Goal: Find specific page/section: Find specific page/section

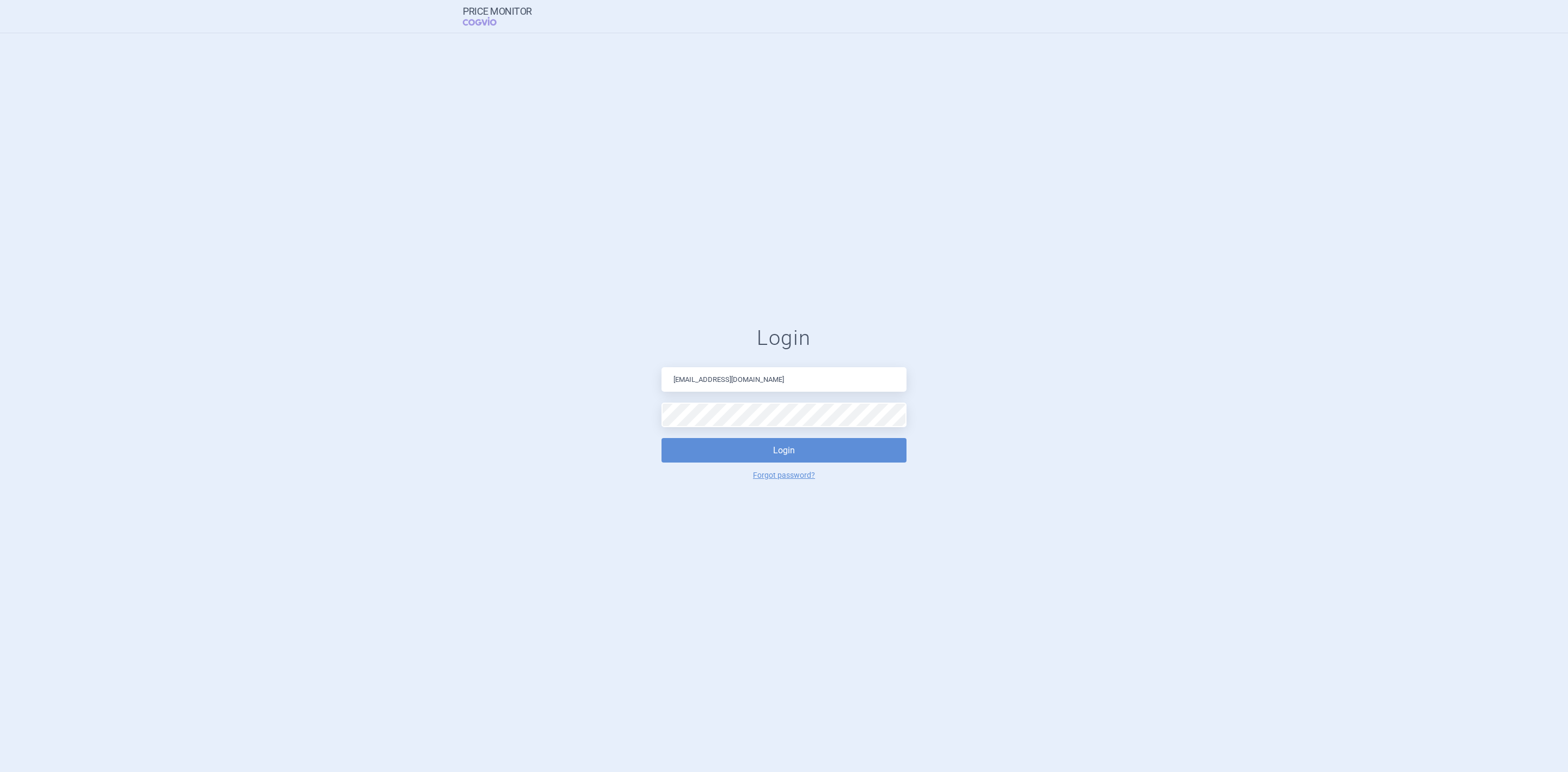
click at [661, 438] on button "Login" at bounding box center [783, 450] width 245 height 25
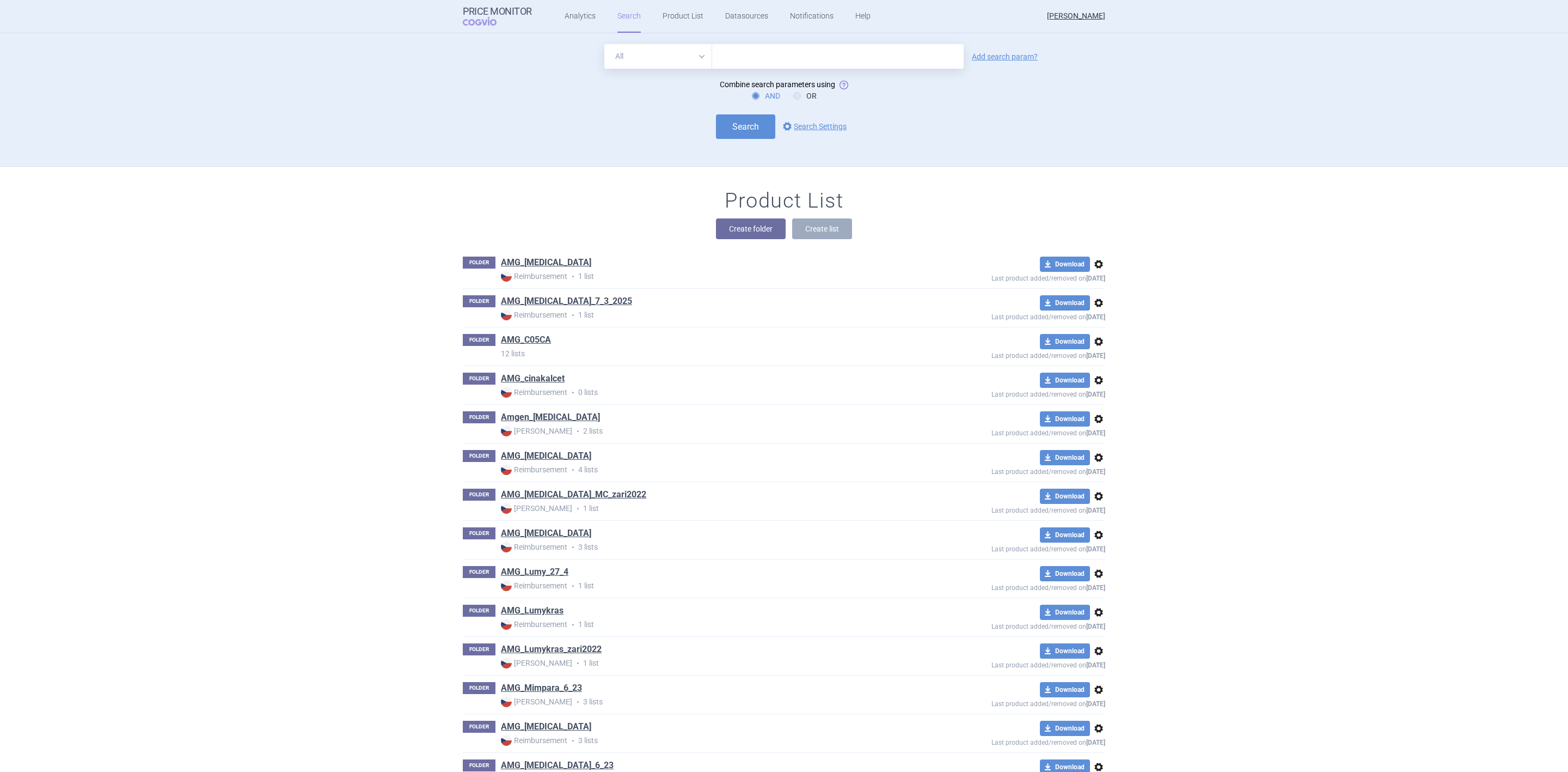
click at [726, 62] on input "text" at bounding box center [838, 56] width 252 height 25
type input "Solu-[MEDICAL_DATA]"
click button "Search" at bounding box center [745, 127] width 59 height 25
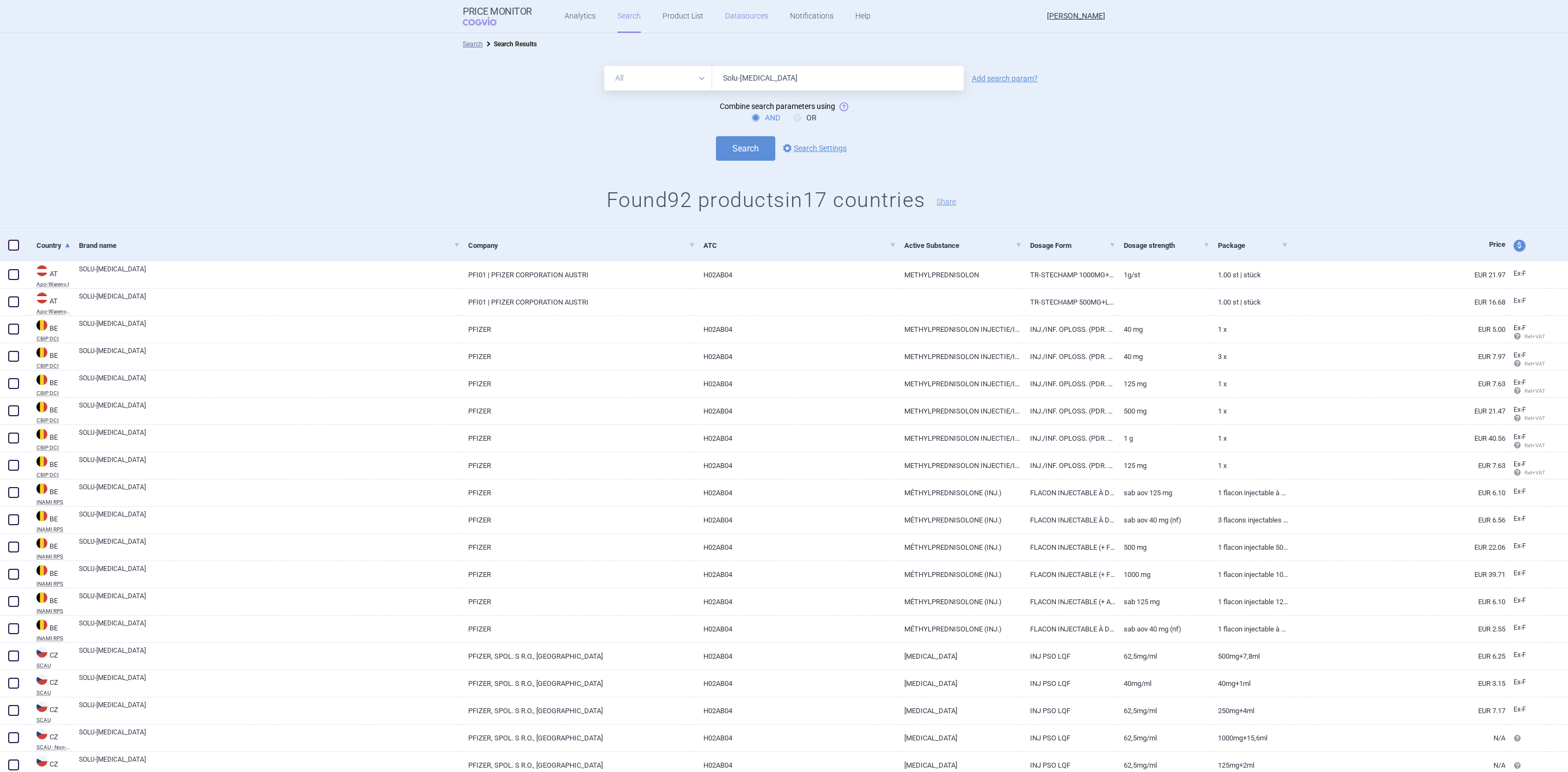
click at [738, 21] on link "Datasources" at bounding box center [746, 16] width 43 height 33
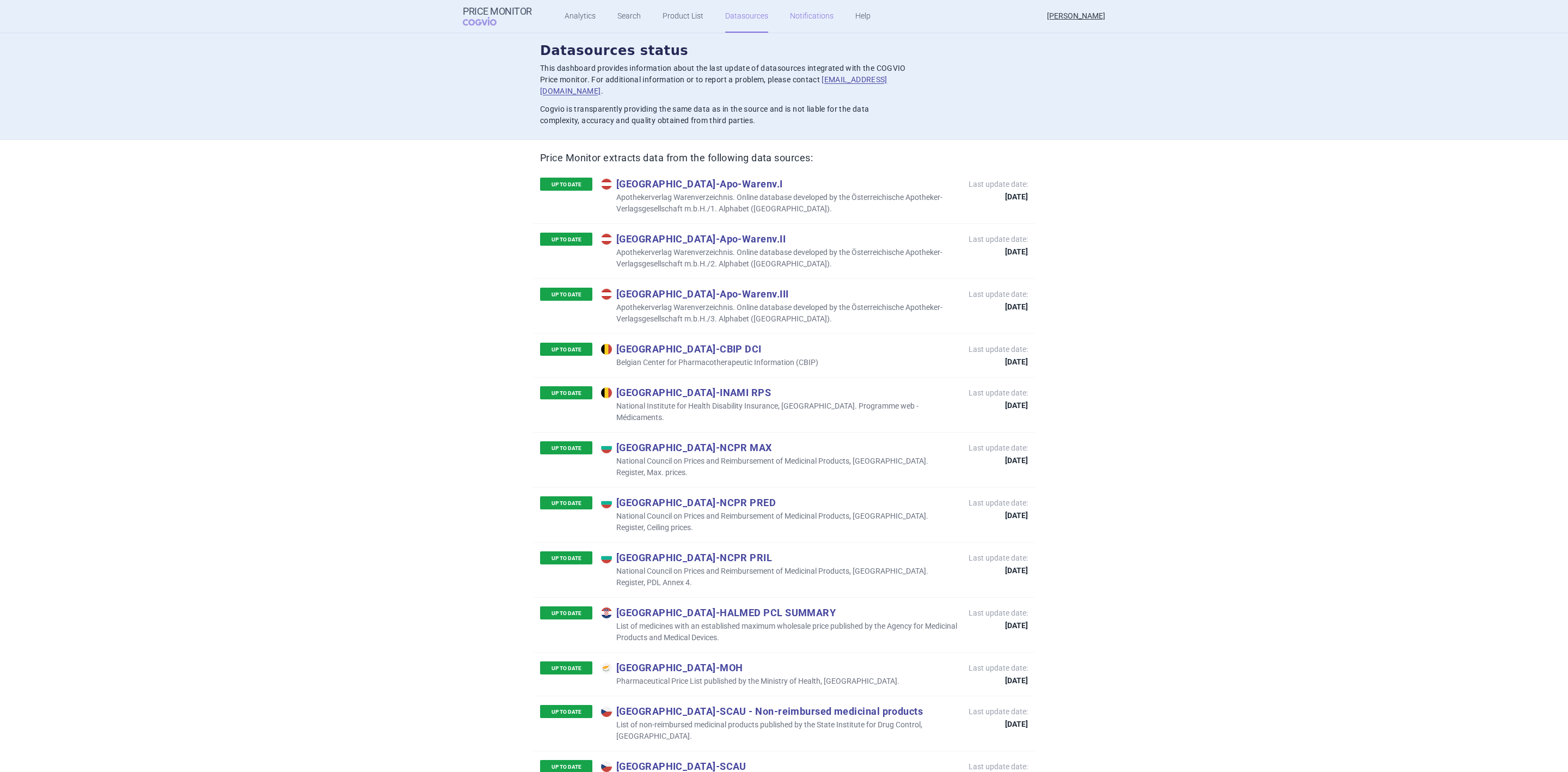
click at [805, 14] on link "Notifications" at bounding box center [812, 16] width 44 height 33
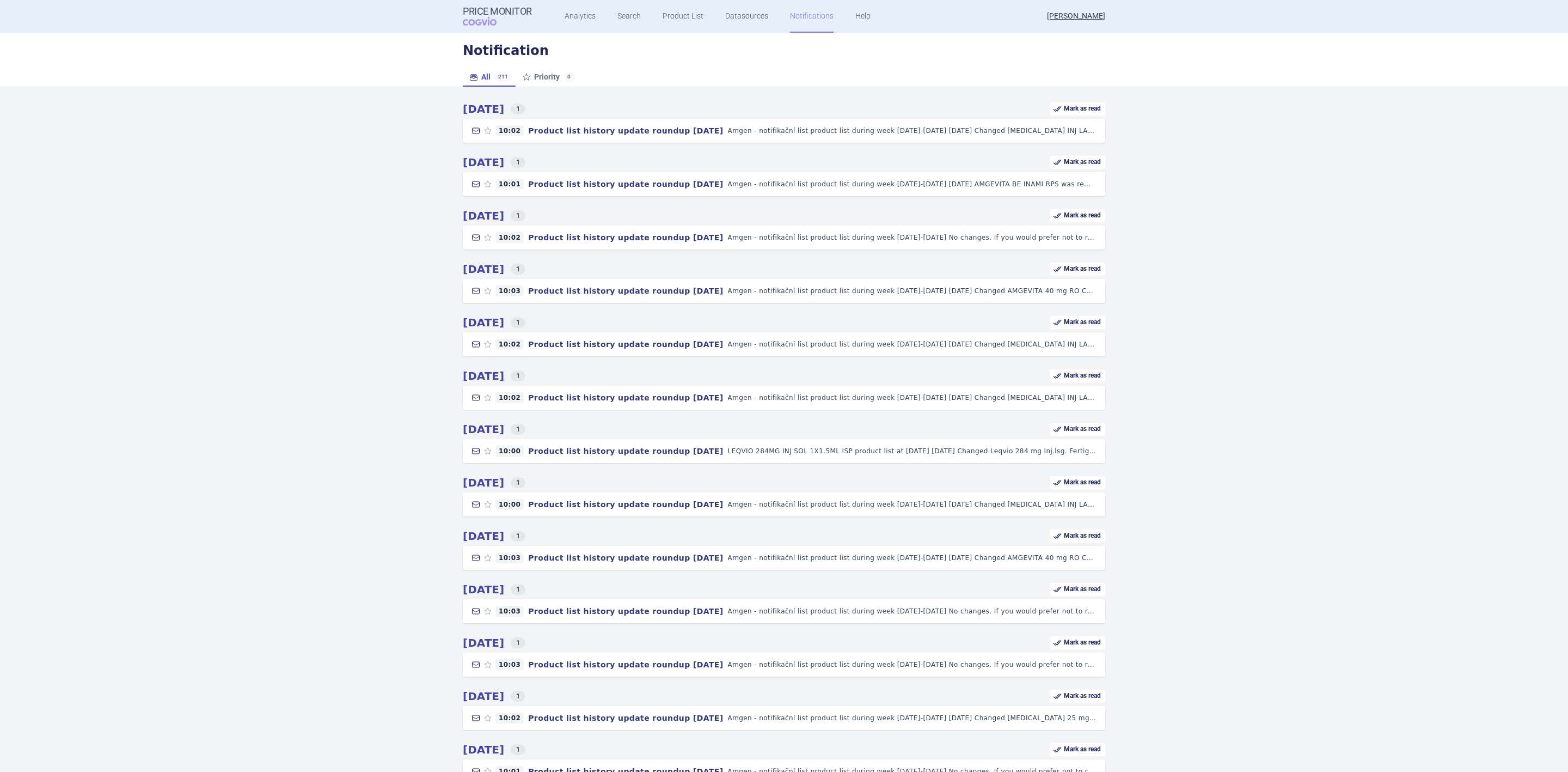
click at [865, 15] on ul "Analytics Search Product List Datasources Notifications Help" at bounding box center [703, 16] width 344 height 33
click at [858, 15] on link "Help" at bounding box center [863, 16] width 15 height 33
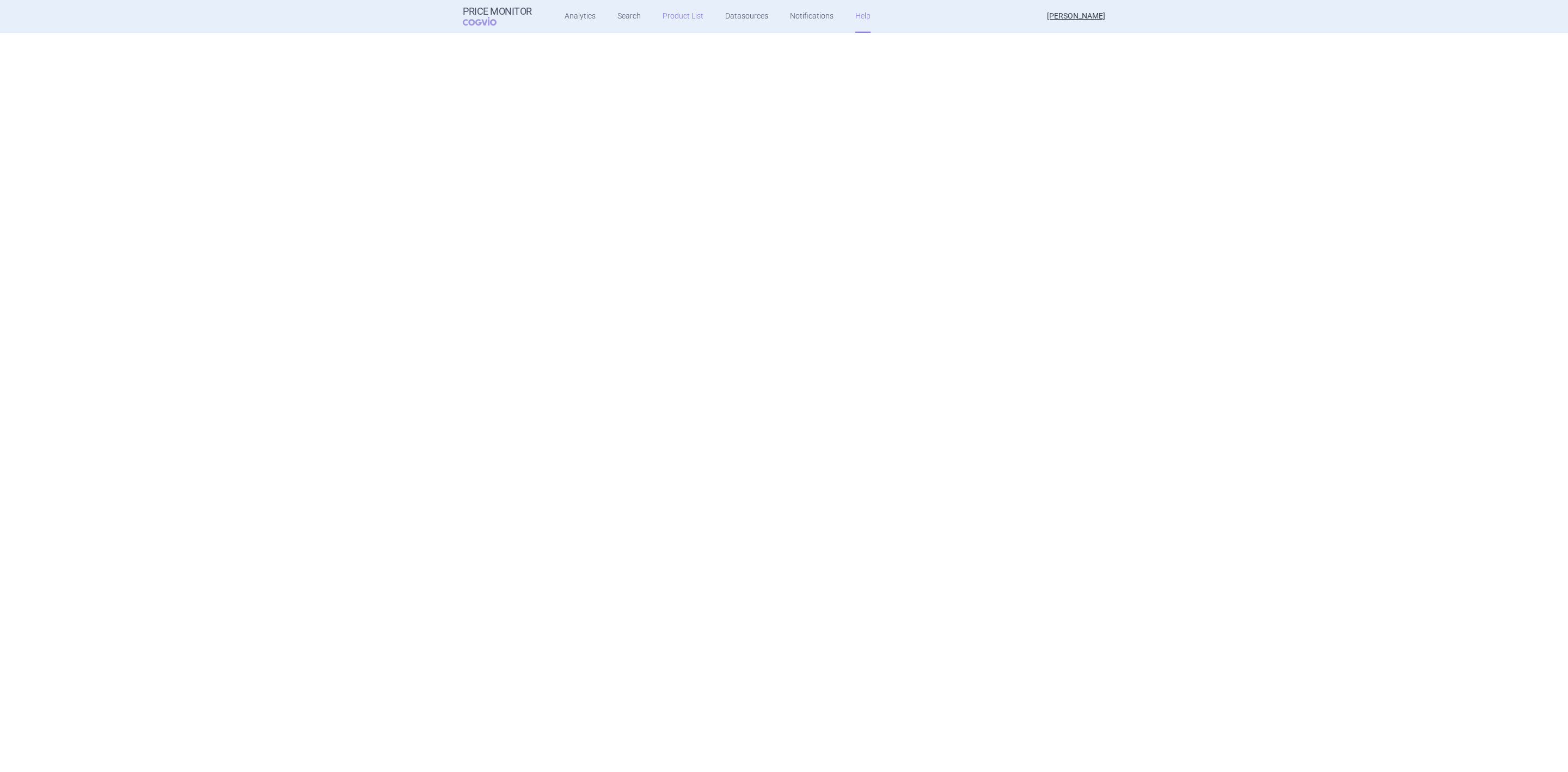
click at [663, 12] on link "Product List" at bounding box center [683, 16] width 41 height 33
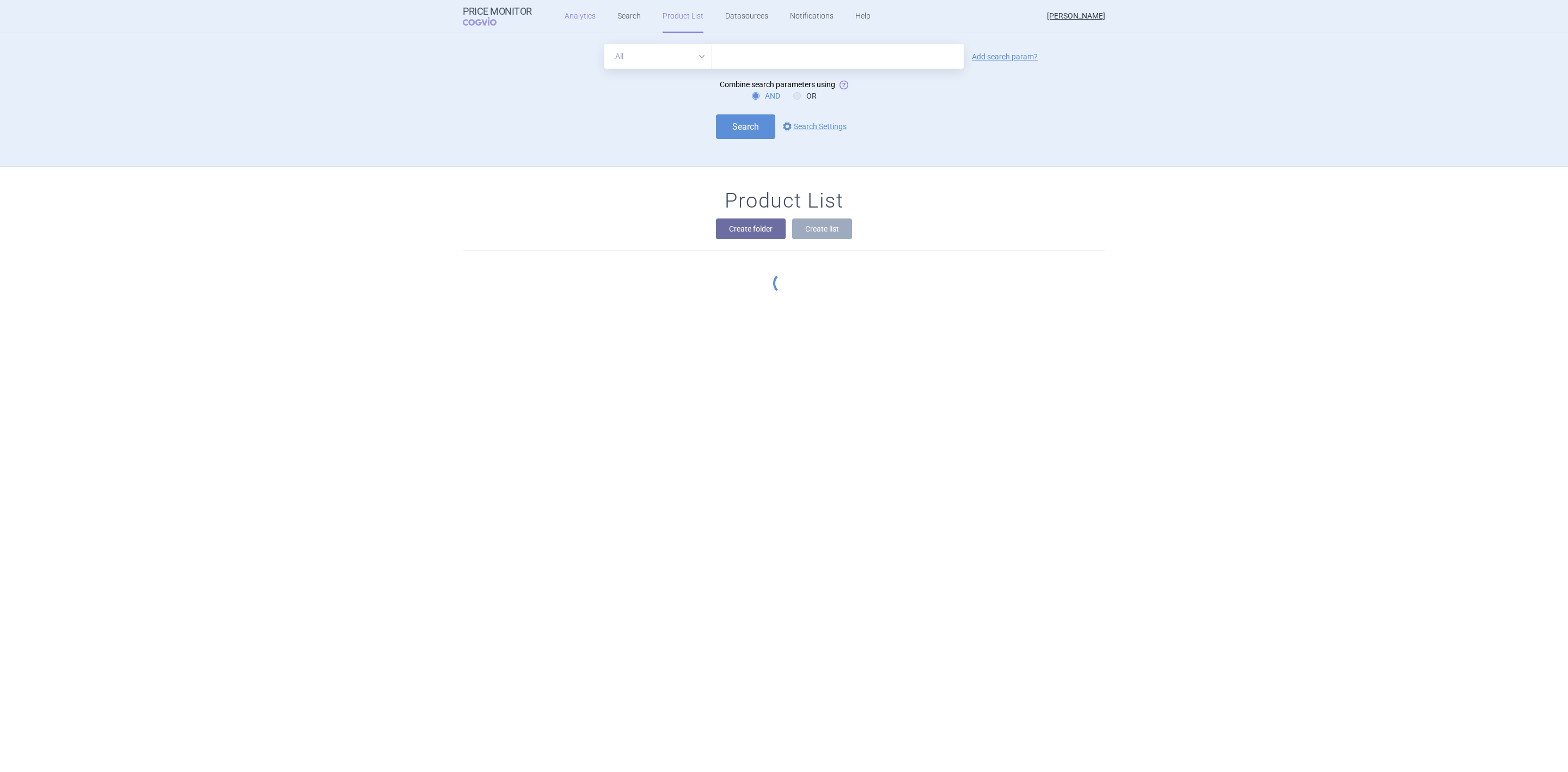
click at [575, 10] on link "Analytics" at bounding box center [580, 16] width 31 height 33
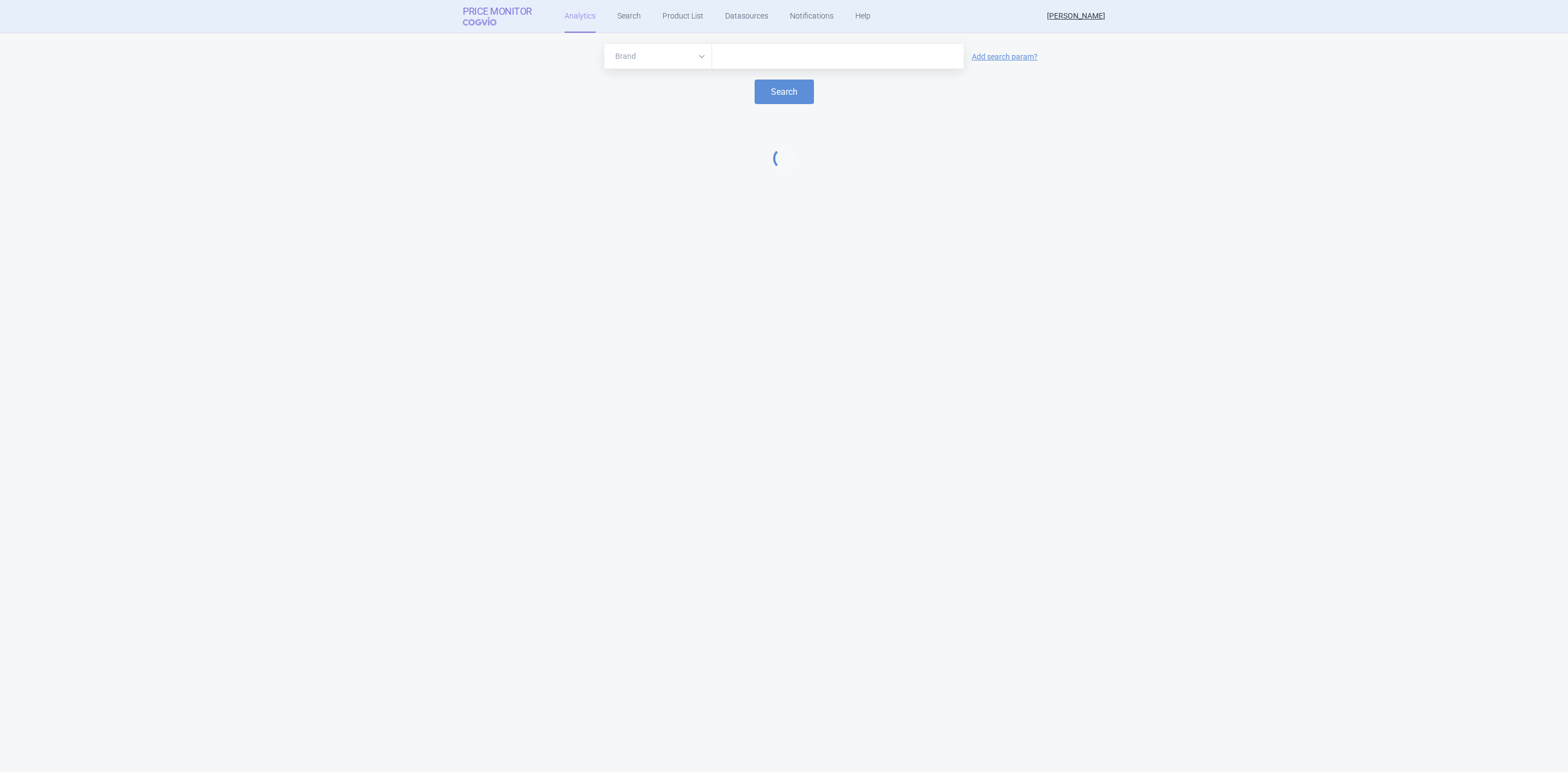
click at [476, 10] on strong "Price Monitor" at bounding box center [497, 12] width 69 height 11
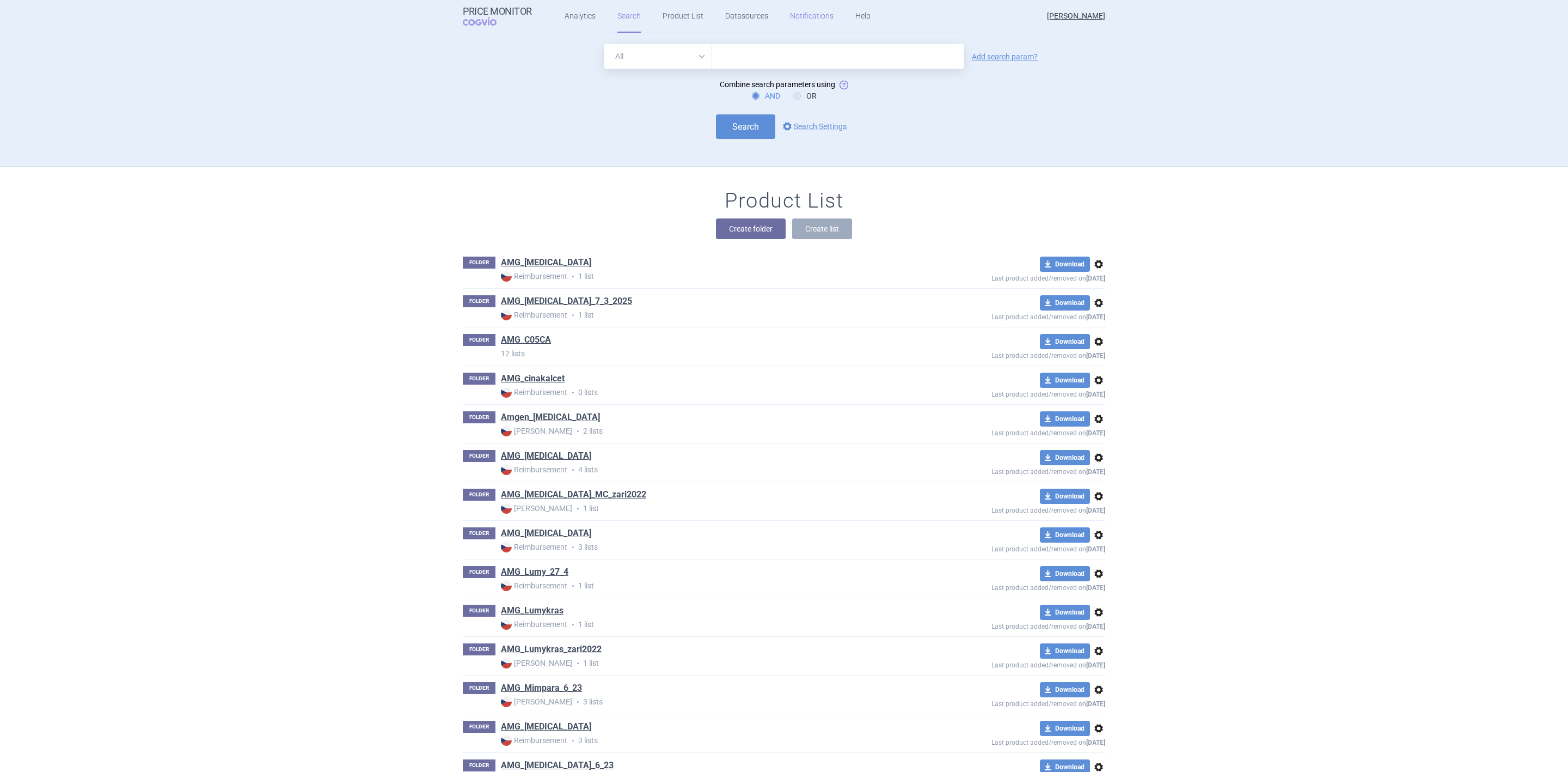
click at [800, 13] on link "Notifications" at bounding box center [812, 16] width 44 height 33
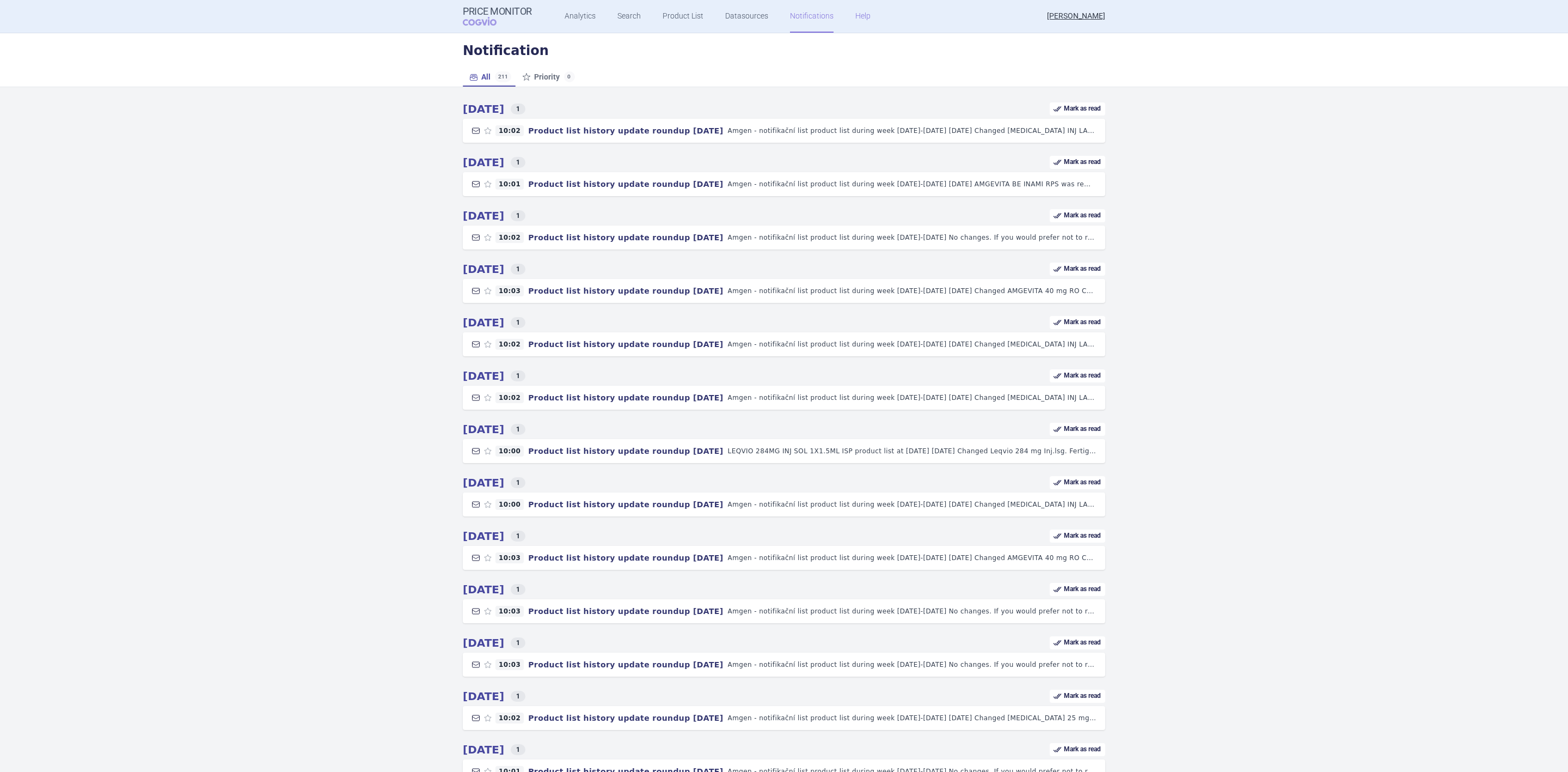
click at [855, 24] on link "Help" at bounding box center [863, 16] width 15 height 33
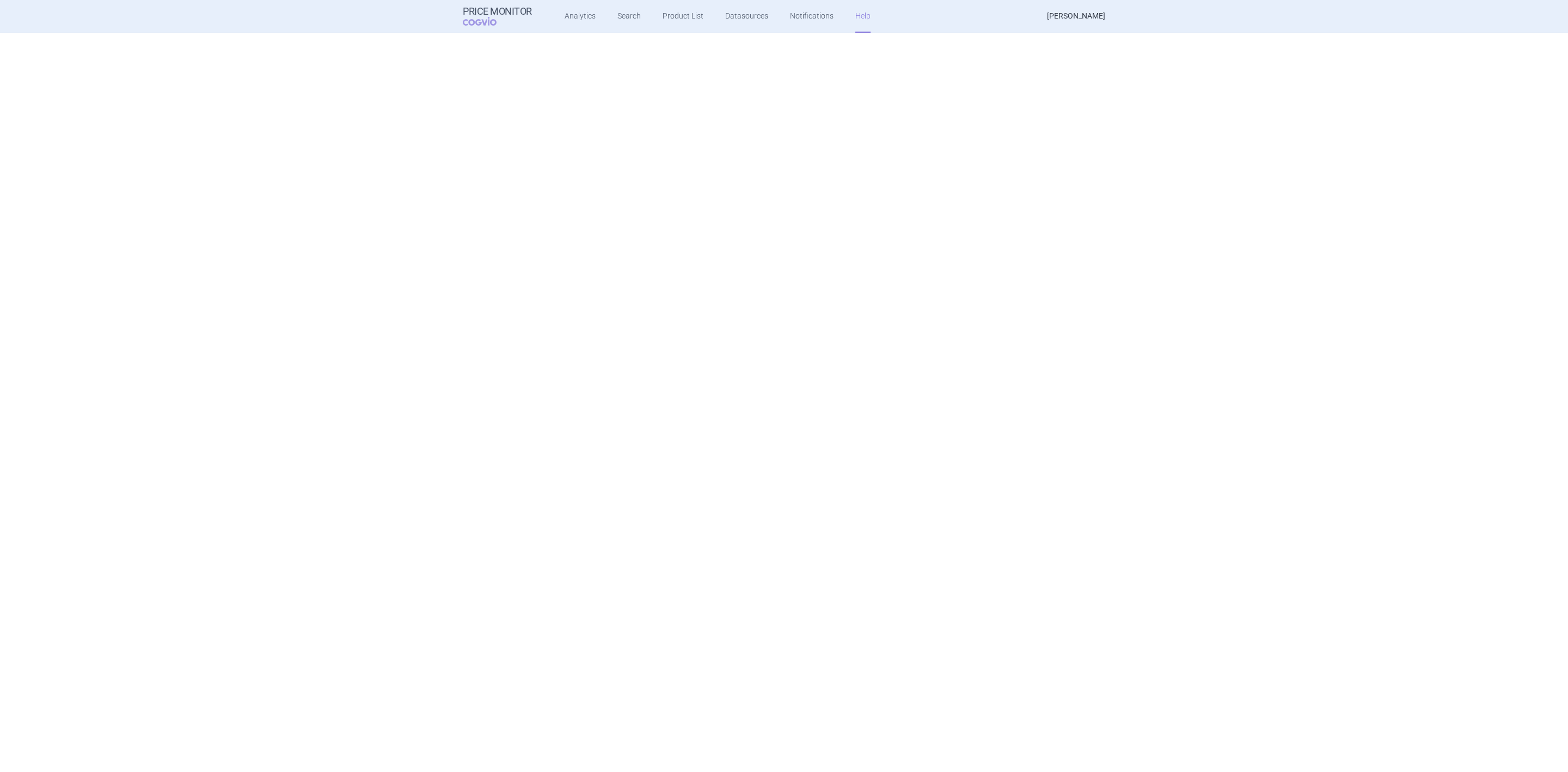
click at [1052, 13] on link "[PERSON_NAME]" at bounding box center [1076, 16] width 58 height 33
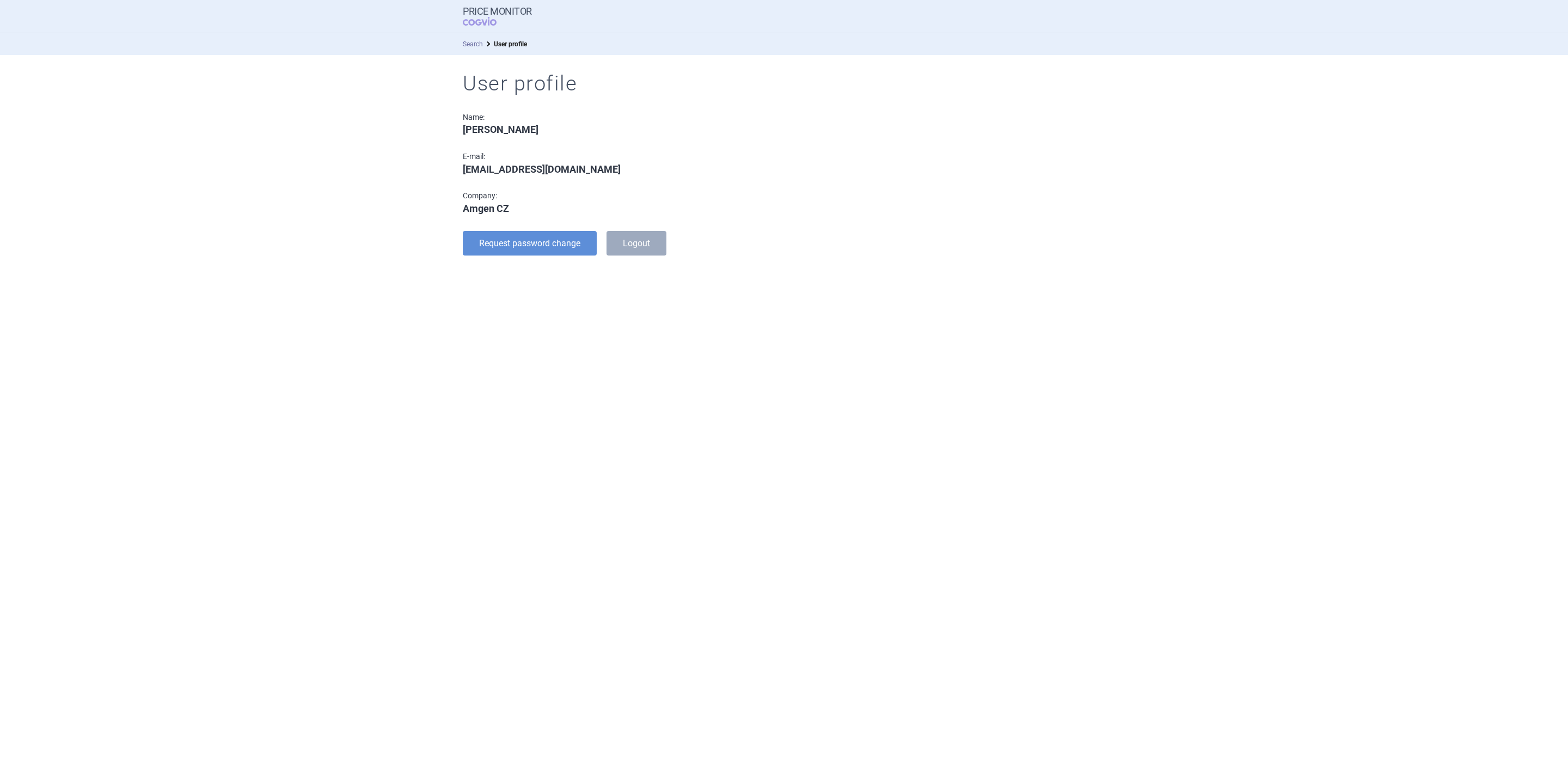
click at [463, 41] on link "Search" at bounding box center [473, 45] width 20 height 8
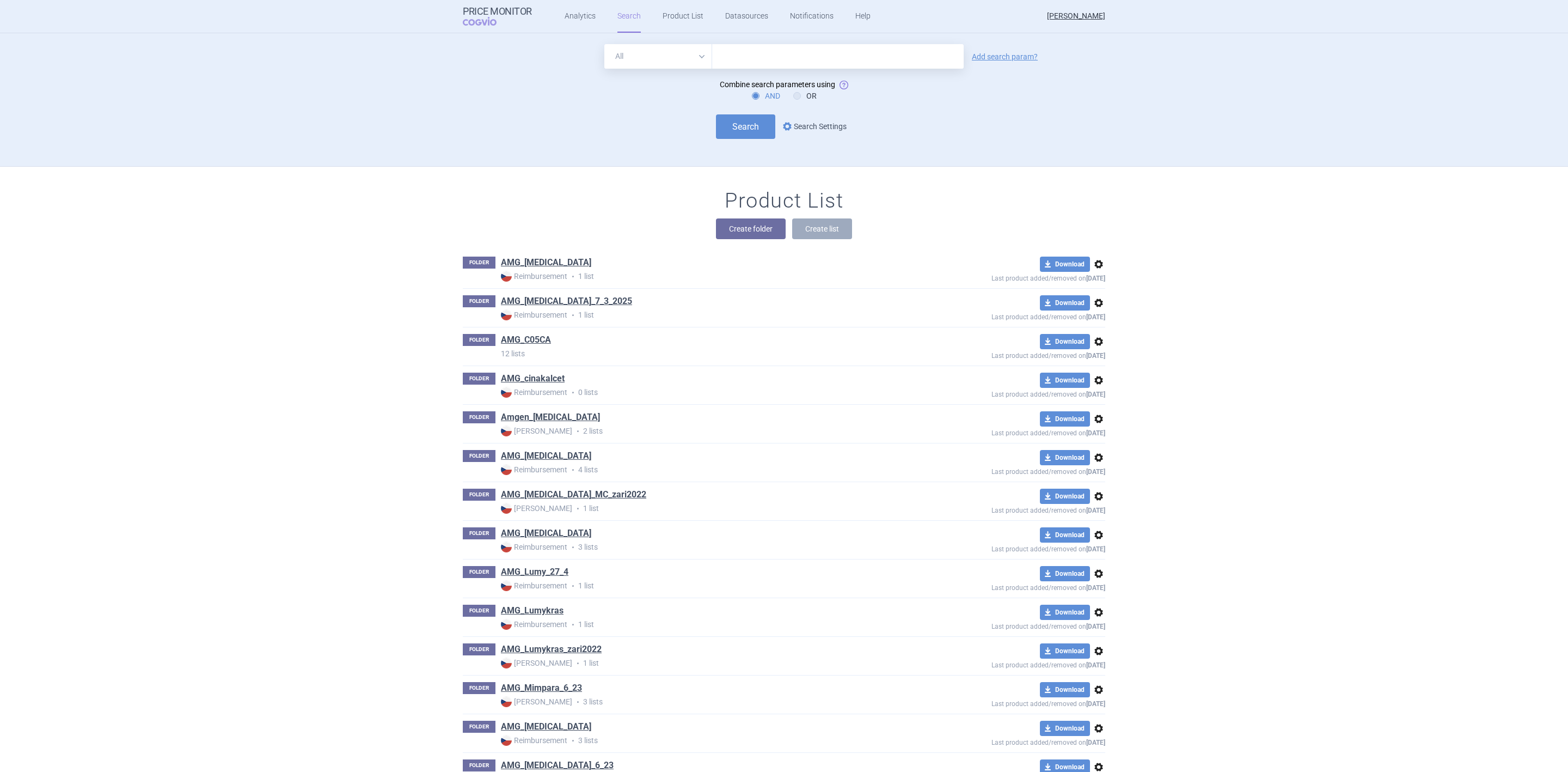
click at [820, 130] on link "options Search Settings" at bounding box center [814, 126] width 66 height 13
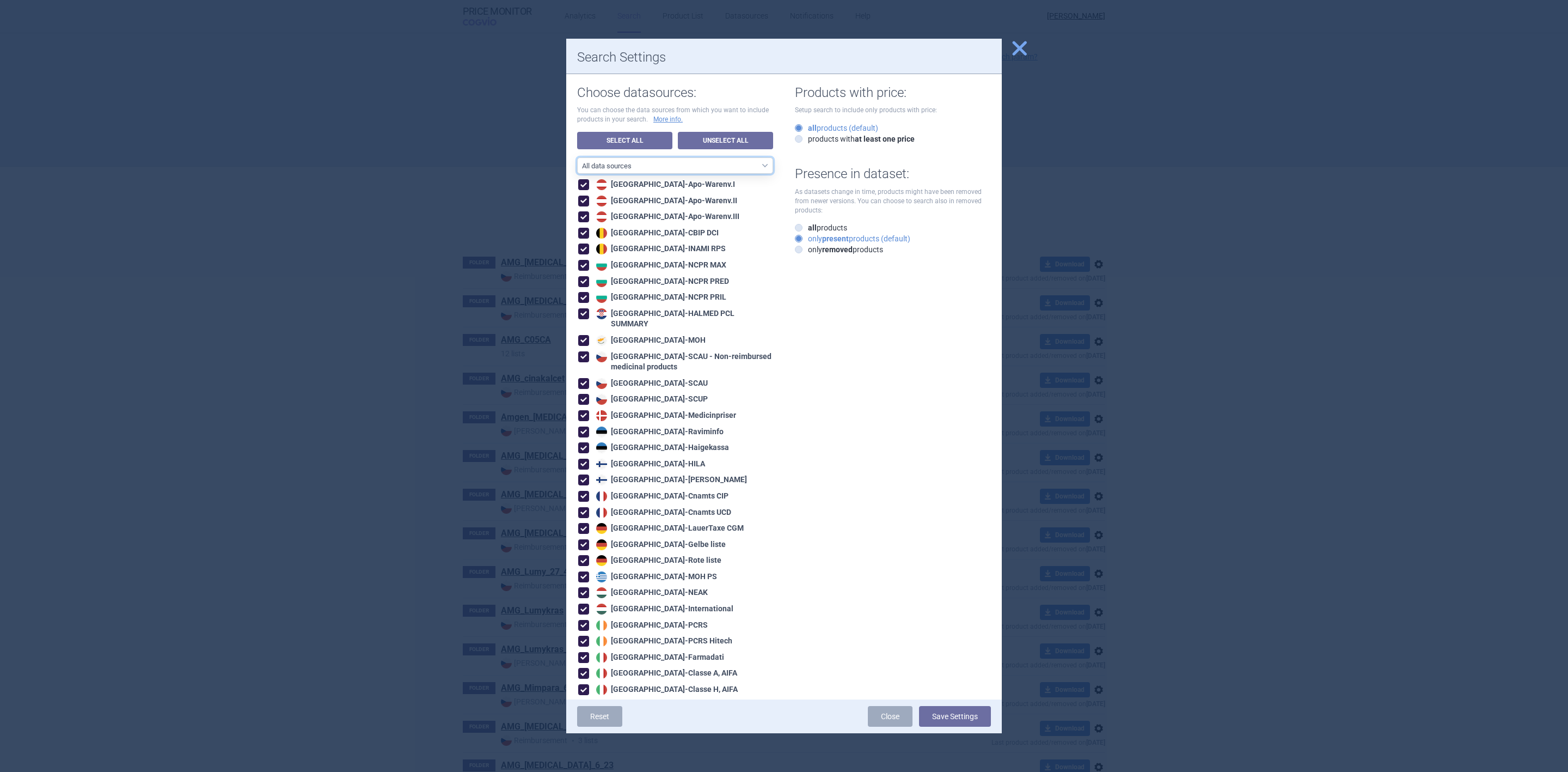
click at [677, 160] on select "All data sources CZ reference sources - Reimbursement CZ reference sources - [P…" at bounding box center [674, 165] width 196 height 16
click at [677, 162] on select "All data sources CZ reference sources - Reimbursement CZ reference sources - [P…" at bounding box center [674, 165] width 196 height 16
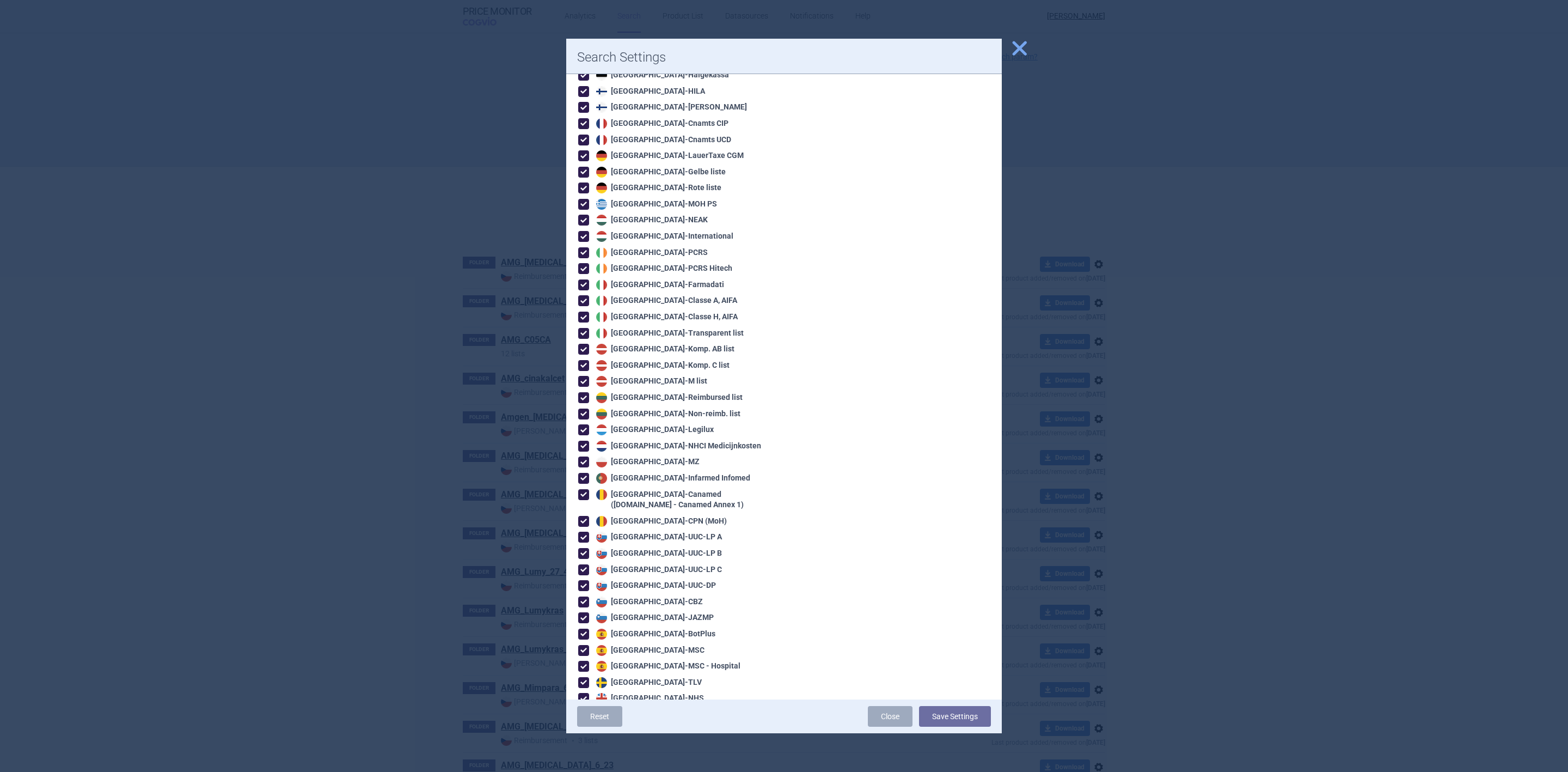
scroll to position [381, 0]
click at [1013, 46] on span "close" at bounding box center [1019, 48] width 19 height 19
